Goal: Task Accomplishment & Management: Manage account settings

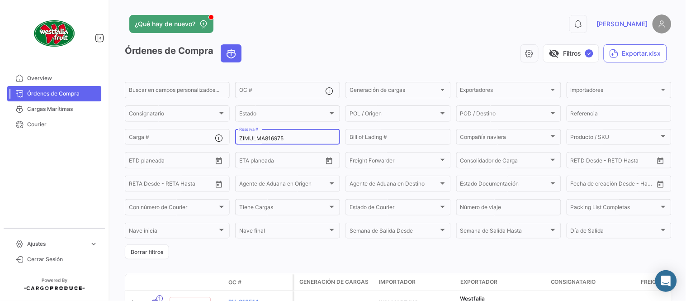
click at [281, 143] on div "ZIMULMA816975 Reserva #" at bounding box center [287, 137] width 97 height 18
click at [275, 138] on input "ZIMULMA816975" at bounding box center [287, 138] width 97 height 6
paste input "2310707150"
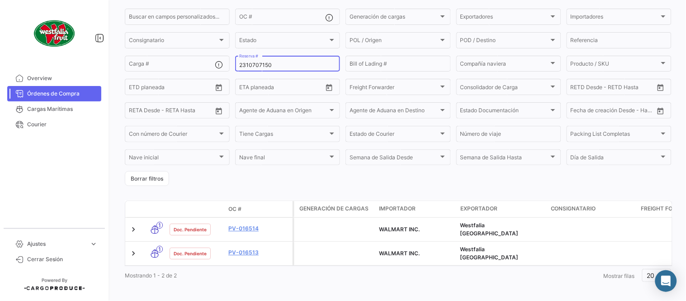
scroll to position [79, 0]
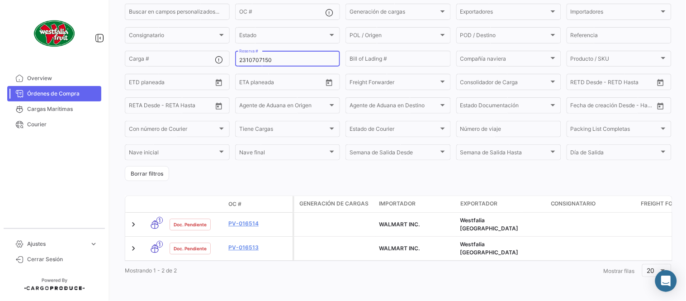
type input "2310707150"
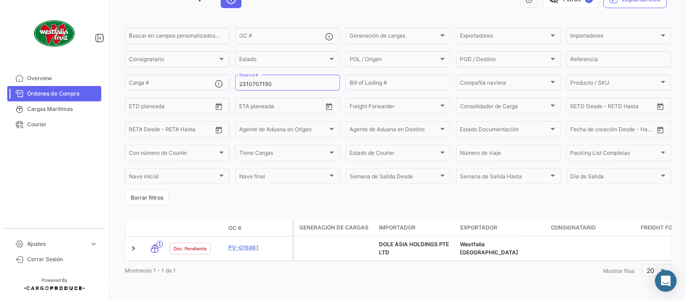
scroll to position [62, 0]
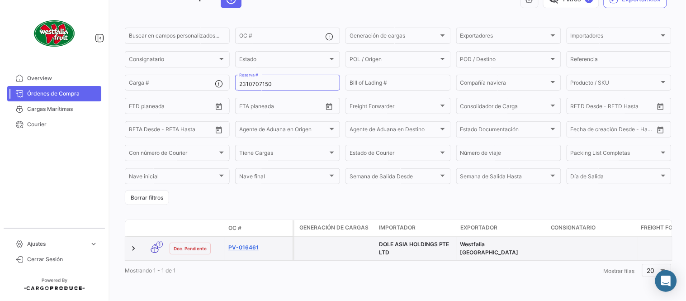
click at [252, 243] on link "PV-016461" at bounding box center [258, 247] width 61 height 8
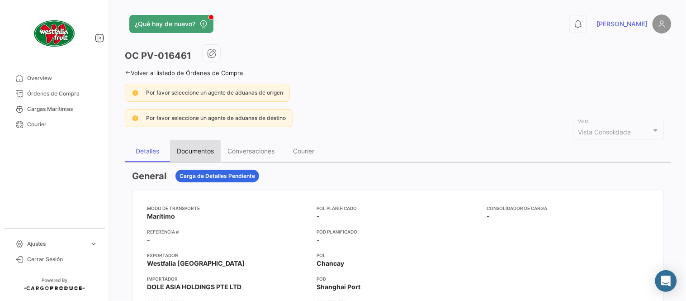
click at [200, 150] on div "Documentos" at bounding box center [195, 151] width 37 height 8
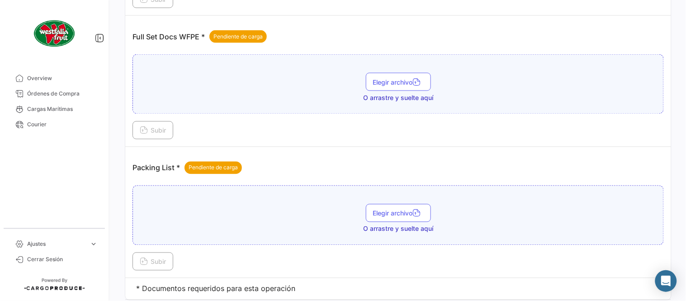
scroll to position [365, 0]
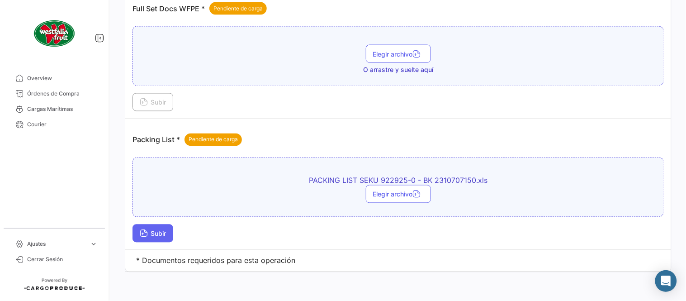
click at [169, 234] on button "Subir" at bounding box center [153, 233] width 41 height 18
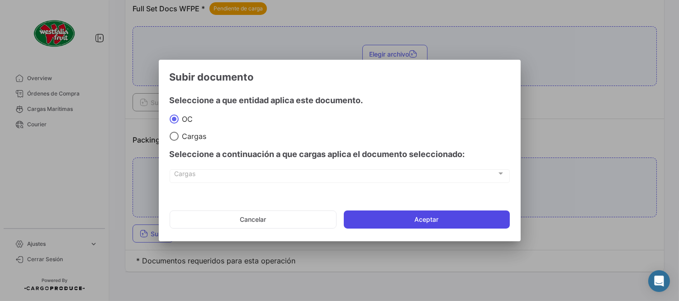
click at [391, 218] on button "Aceptar" at bounding box center [427, 219] width 166 height 18
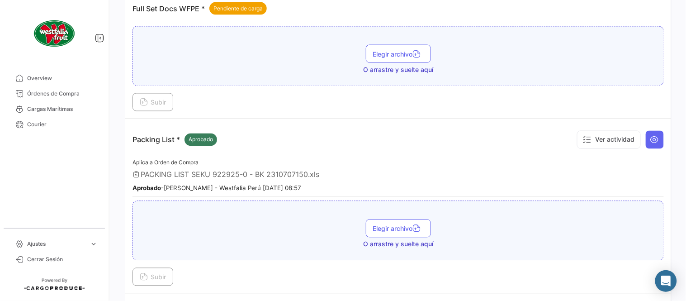
click at [249, 133] on div "Packing List * Aprobado Ver actividad" at bounding box center [399, 139] width 532 height 27
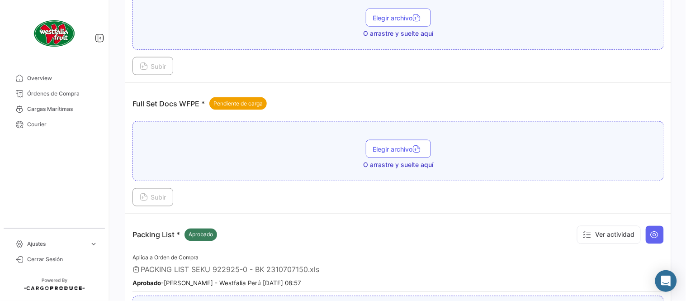
scroll to position [264, 0]
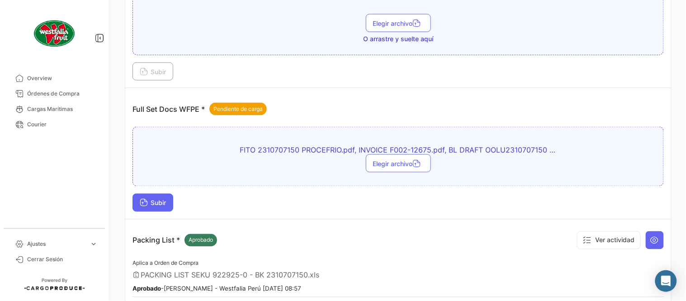
click at [157, 195] on button "Subir" at bounding box center [153, 203] width 41 height 18
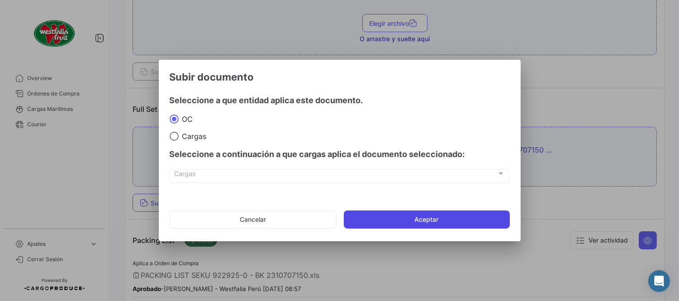
click at [433, 220] on button "Aceptar" at bounding box center [427, 219] width 166 height 18
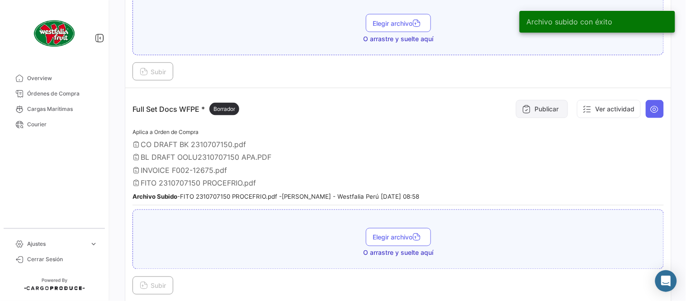
click at [542, 106] on button "Publicar" at bounding box center [542, 109] width 52 height 18
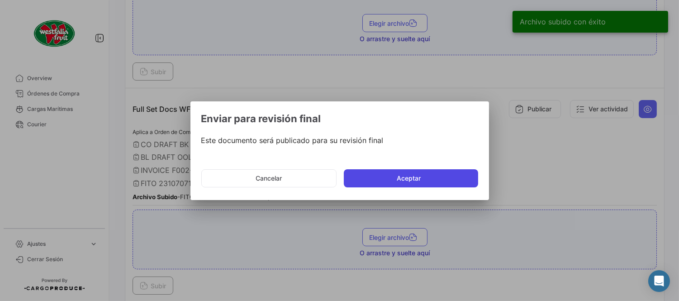
click at [445, 178] on button "Aceptar" at bounding box center [411, 178] width 134 height 18
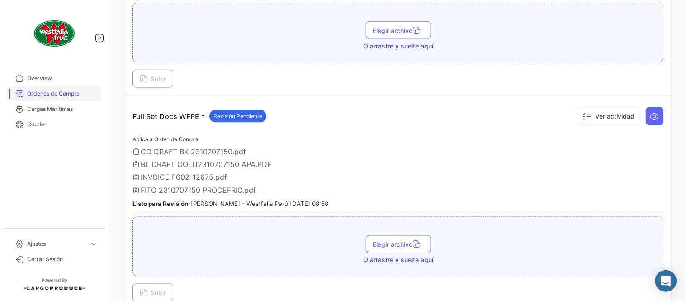
click at [52, 99] on link "Órdenes de Compra" at bounding box center [54, 93] width 94 height 15
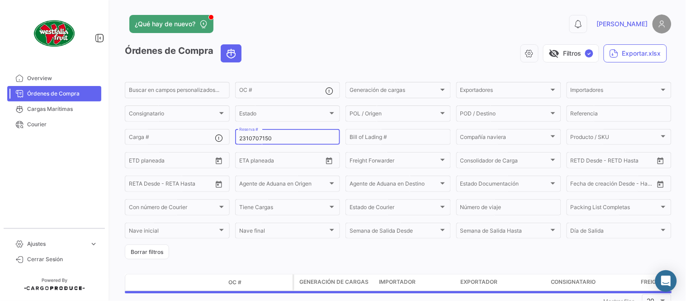
click at [252, 137] on input "2310707150" at bounding box center [287, 138] width 97 height 6
paste input "EBKG13831351"
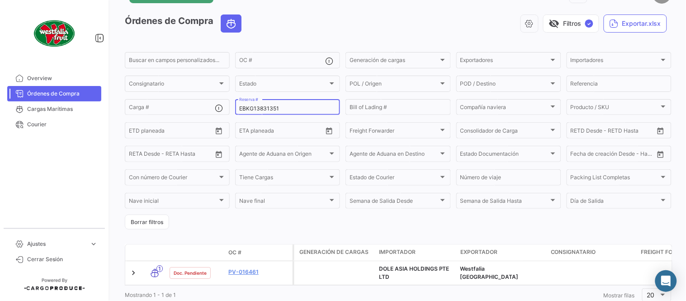
scroll to position [62, 0]
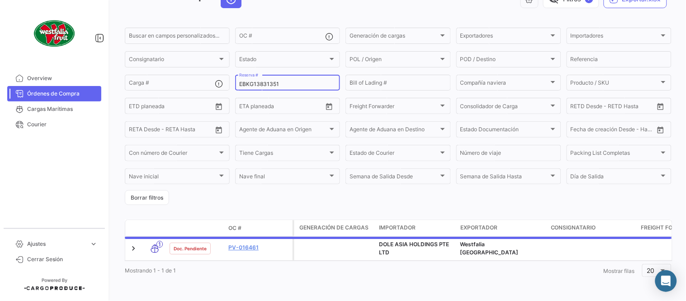
type input "EBKG13831351"
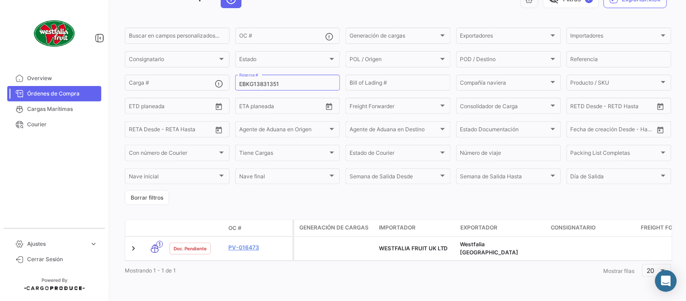
scroll to position [58, 0]
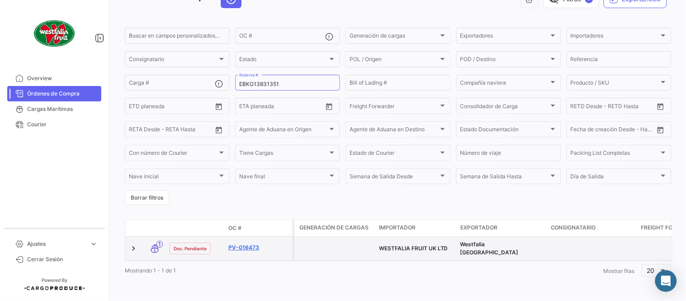
click at [245, 243] on link "PV-016473" at bounding box center [258, 247] width 61 height 8
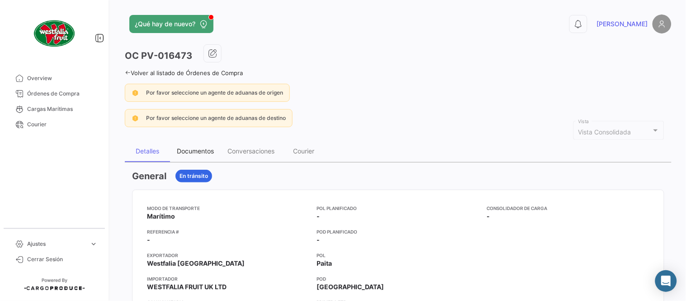
click at [189, 150] on div "Documentos" at bounding box center [195, 151] width 37 height 8
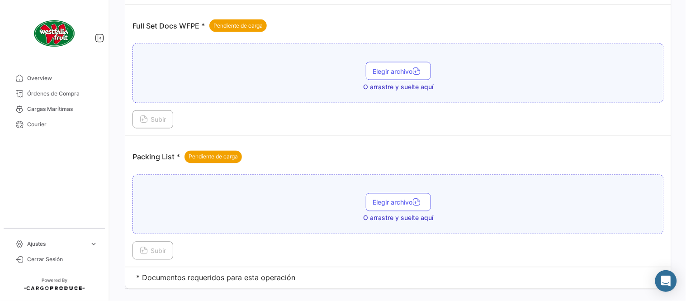
scroll to position [365, 0]
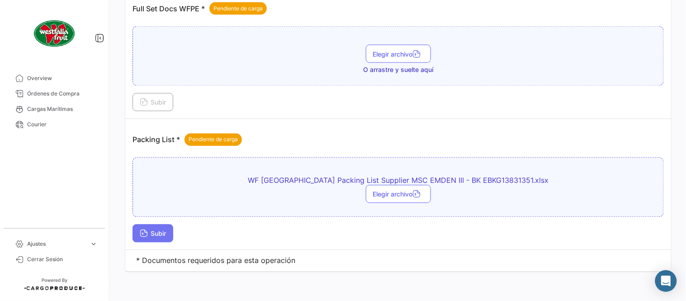
click at [166, 232] on span "Subir" at bounding box center [153, 234] width 26 height 8
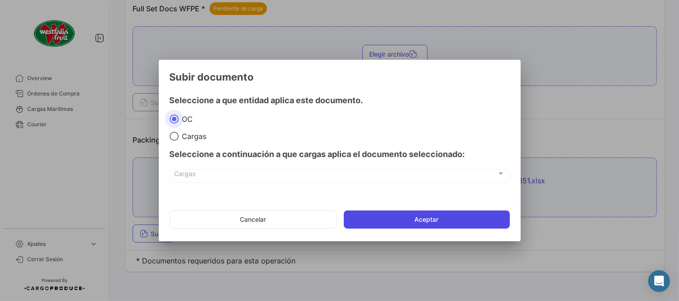
click at [373, 218] on button "Aceptar" at bounding box center [427, 219] width 166 height 18
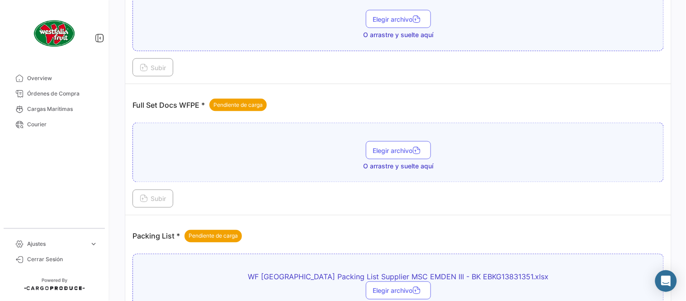
scroll to position [264, 0]
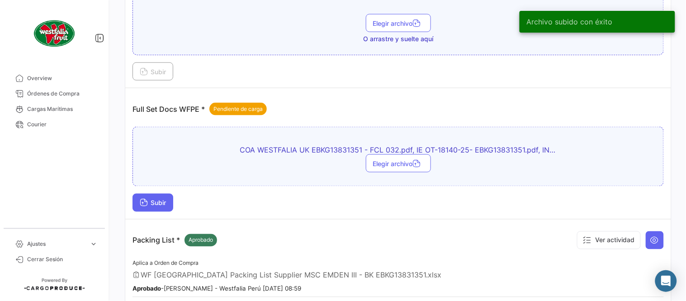
click at [154, 204] on span "Subir" at bounding box center [153, 203] width 26 height 8
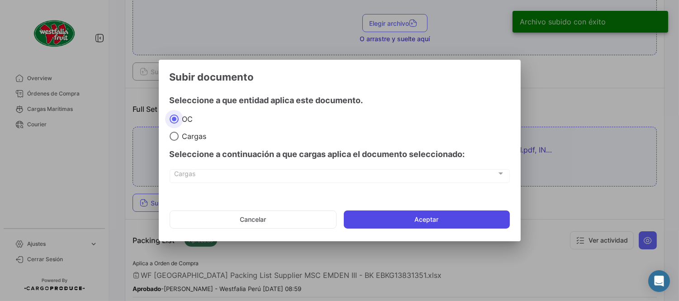
click at [391, 224] on button "Aceptar" at bounding box center [427, 219] width 166 height 18
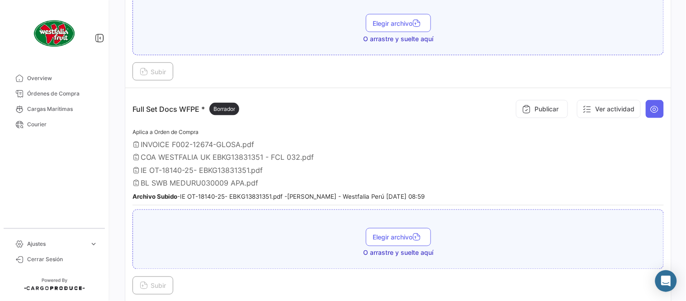
click at [64, 94] on span "Órdenes de Compra" at bounding box center [62, 94] width 71 height 8
